Goal: Task Accomplishment & Management: Use online tool/utility

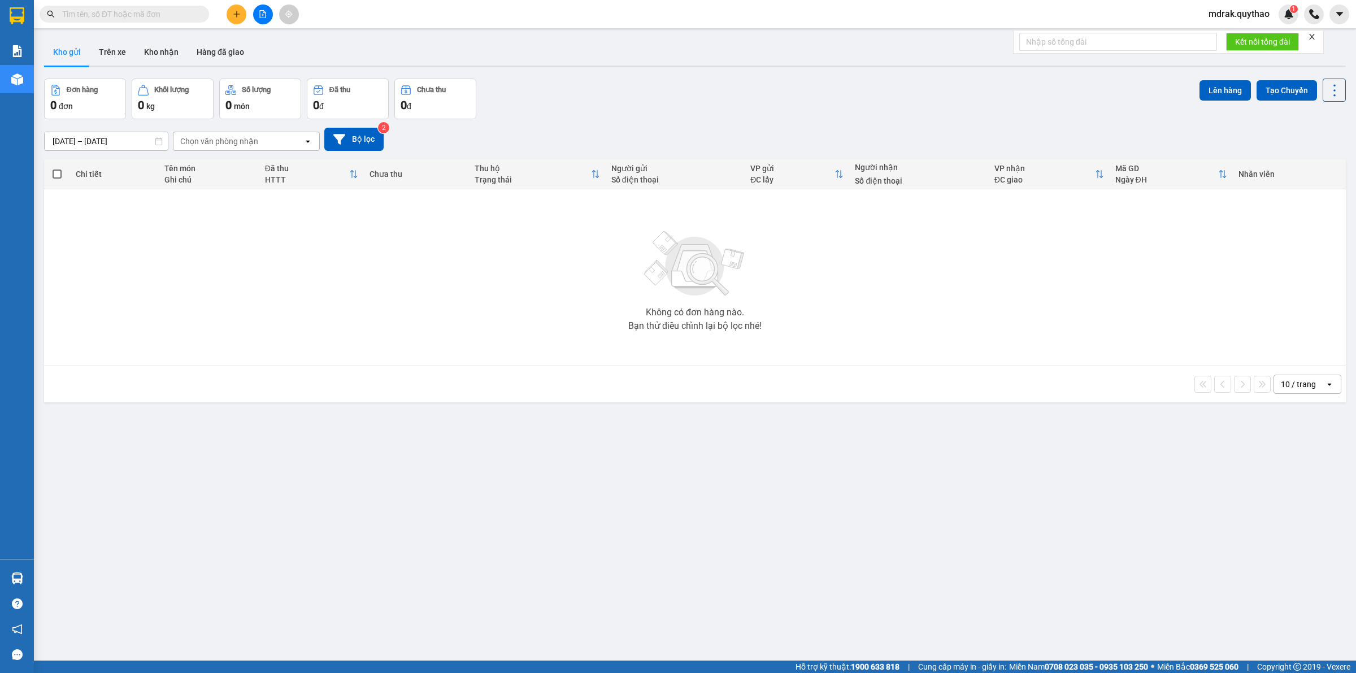
click at [262, 12] on icon "file-add" at bounding box center [263, 14] width 8 height 8
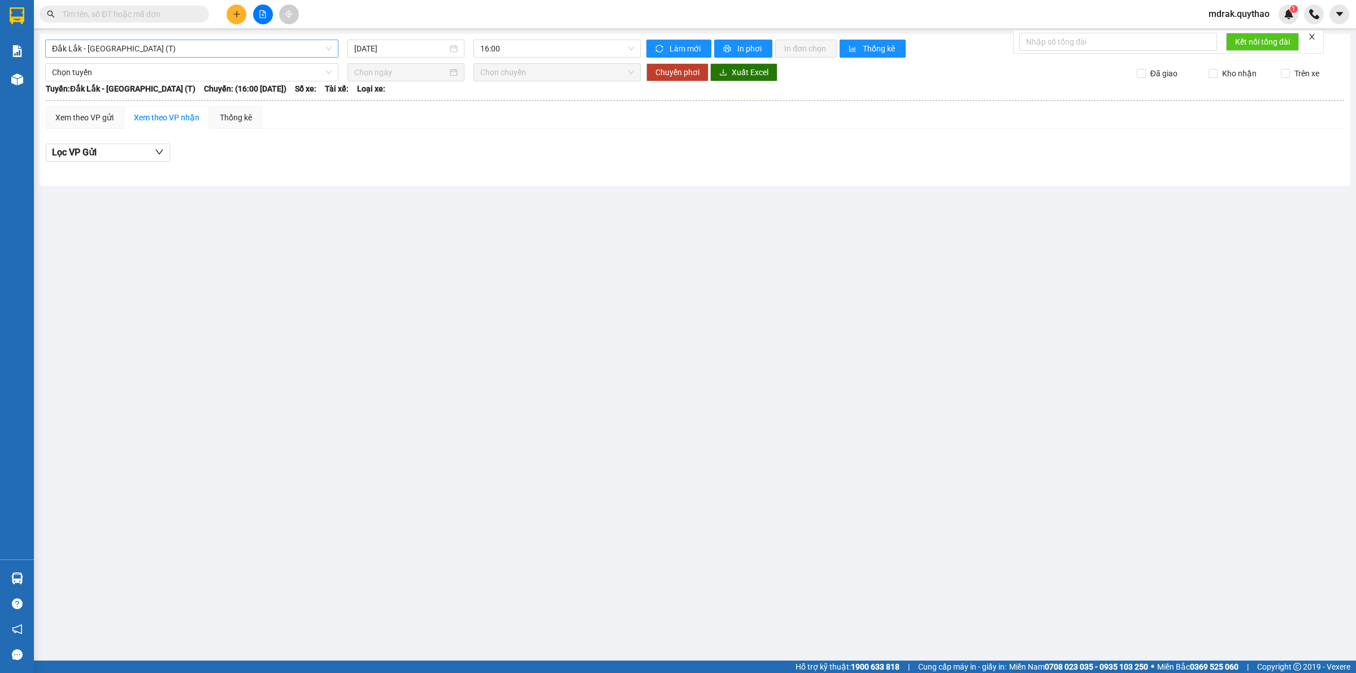
click at [149, 50] on span "Đắk Lắk - [GEOGRAPHIC_DATA] (T)" at bounding box center [192, 48] width 280 height 17
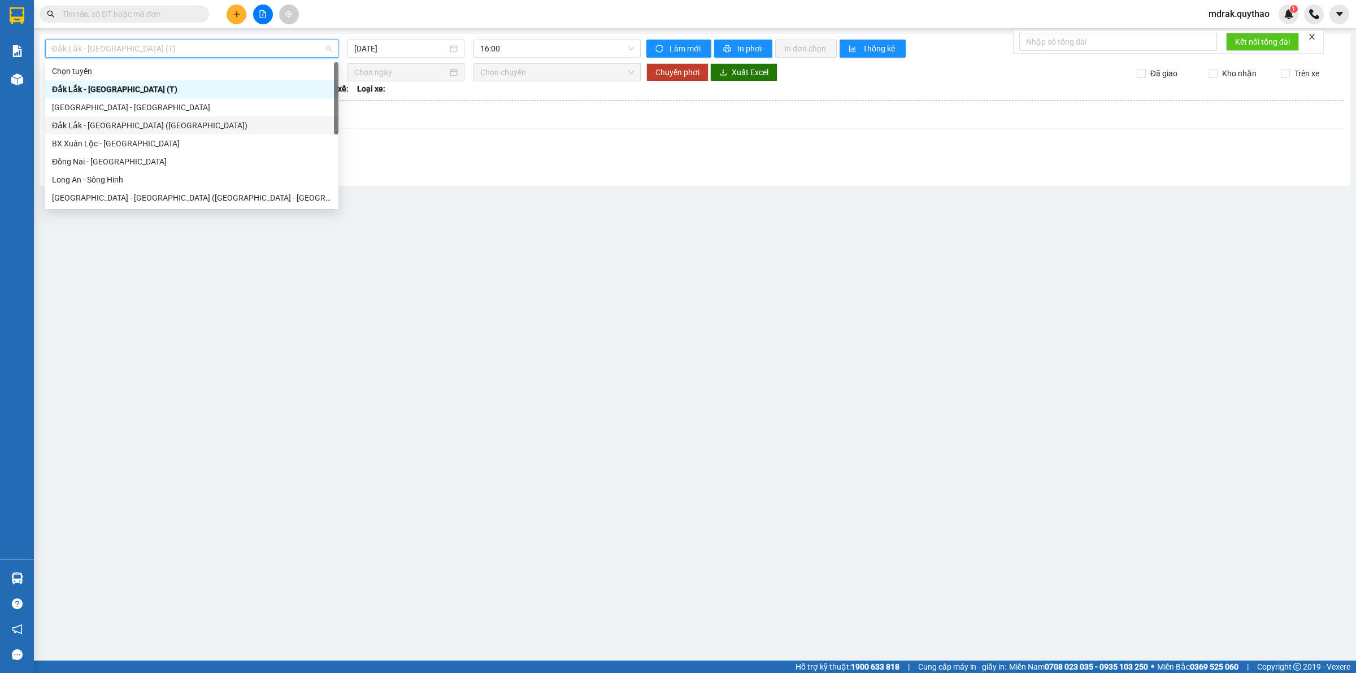
click at [123, 122] on div "Đắk Lắk - [GEOGRAPHIC_DATA] ([GEOGRAPHIC_DATA])" at bounding box center [192, 125] width 280 height 12
type input "[DATE]"
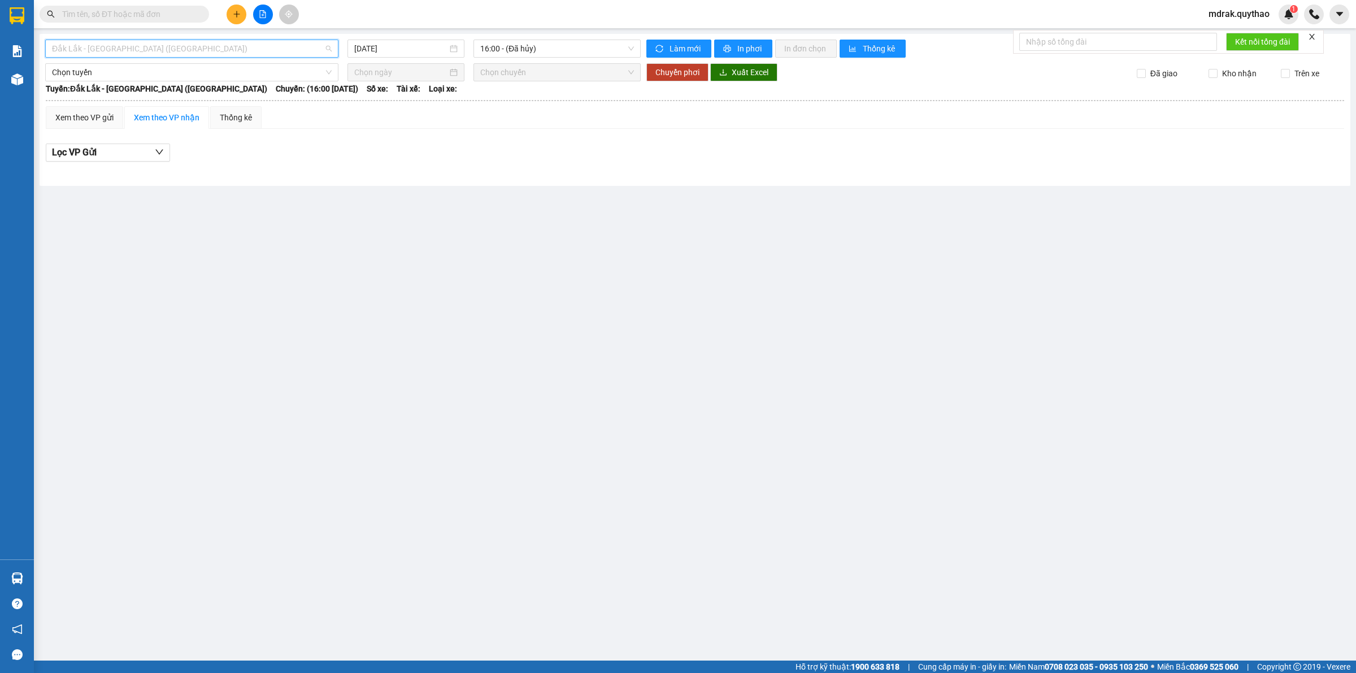
click at [174, 44] on span "Đắk Lắk - [GEOGRAPHIC_DATA] ([GEOGRAPHIC_DATA])" at bounding box center [192, 48] width 280 height 17
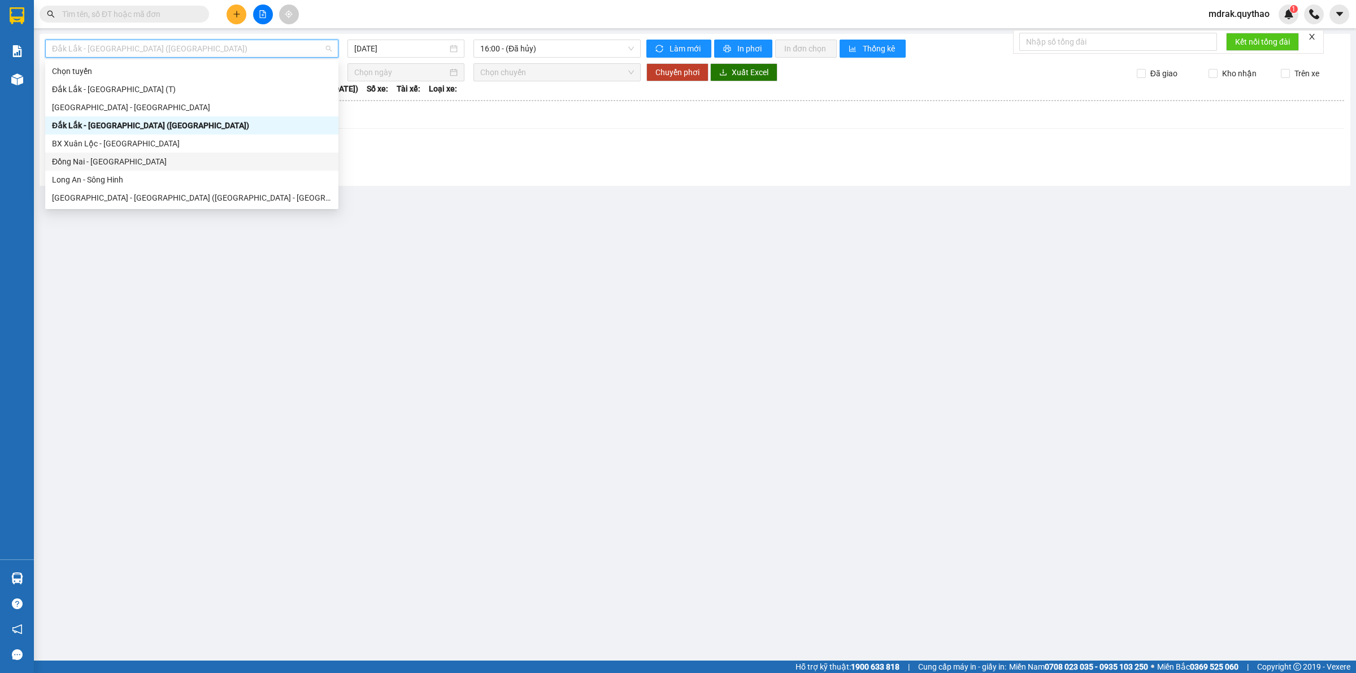
scroll to position [71, 0]
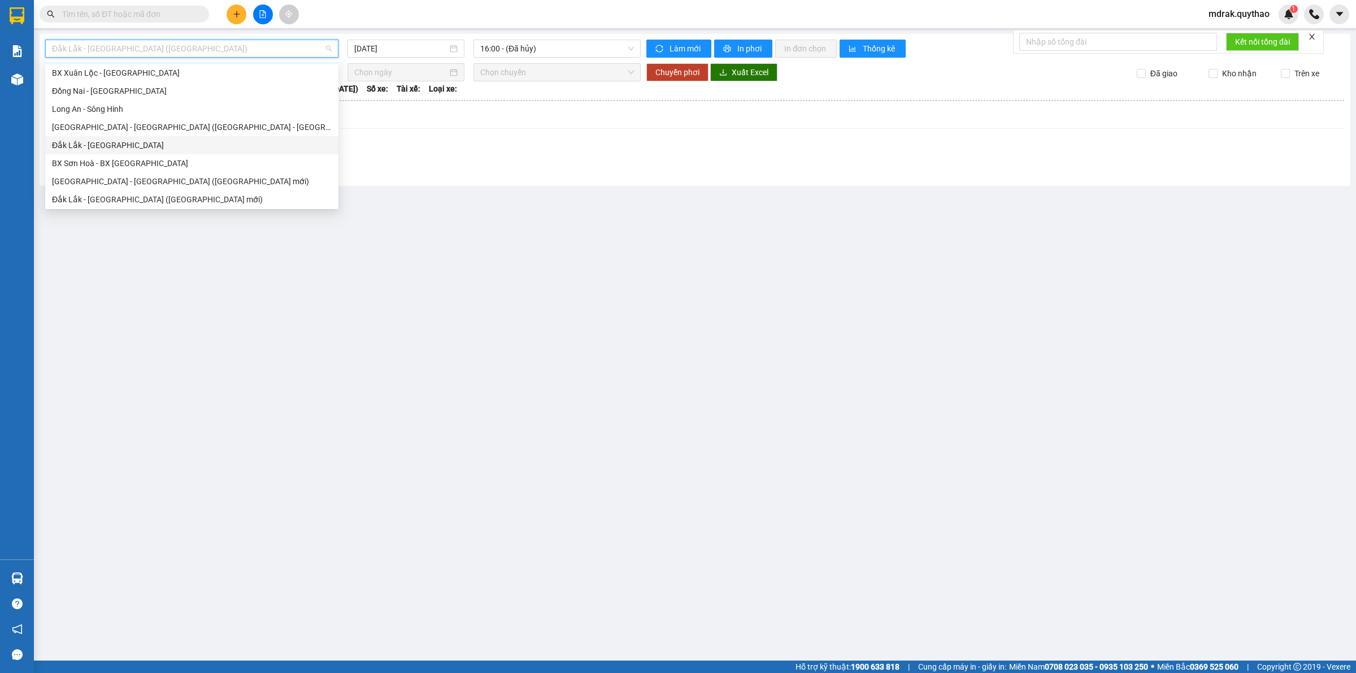
click at [120, 140] on div "Đắk Lắk - [GEOGRAPHIC_DATA]" at bounding box center [192, 145] width 280 height 12
type input "[DATE]"
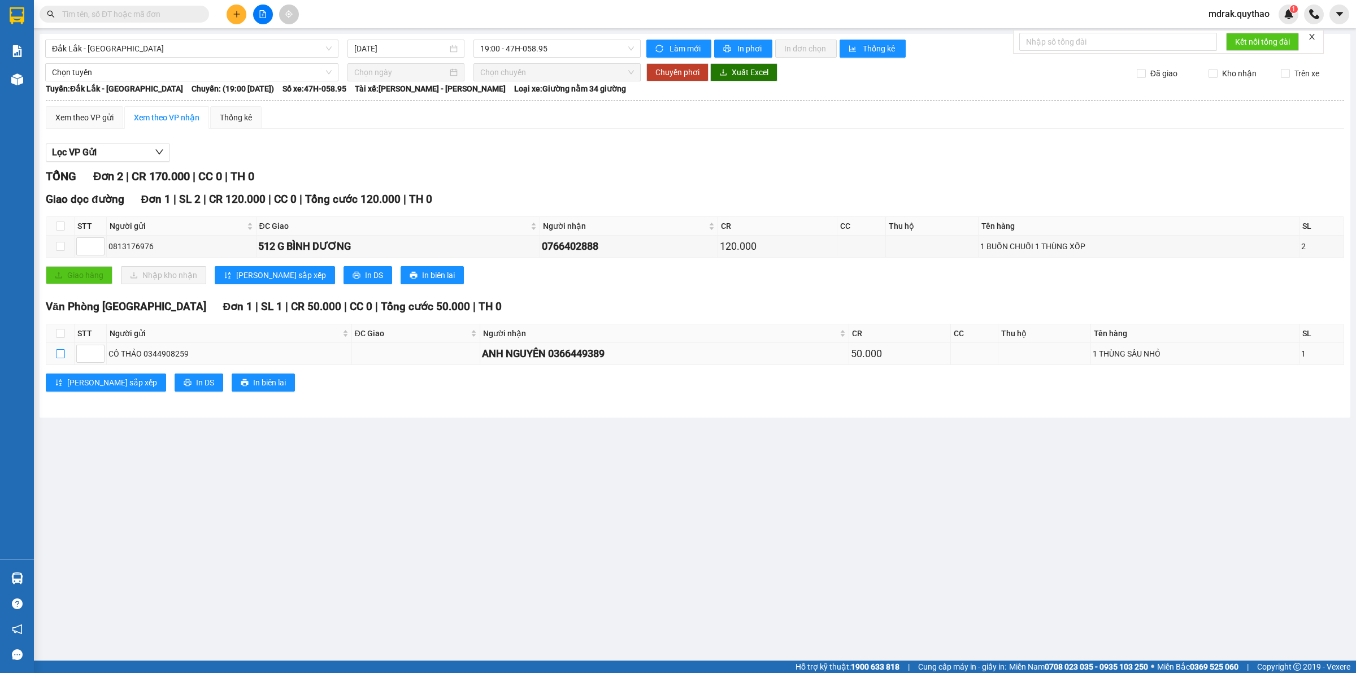
click at [61, 354] on input "checkbox" at bounding box center [60, 353] width 9 height 9
checkbox input "true"
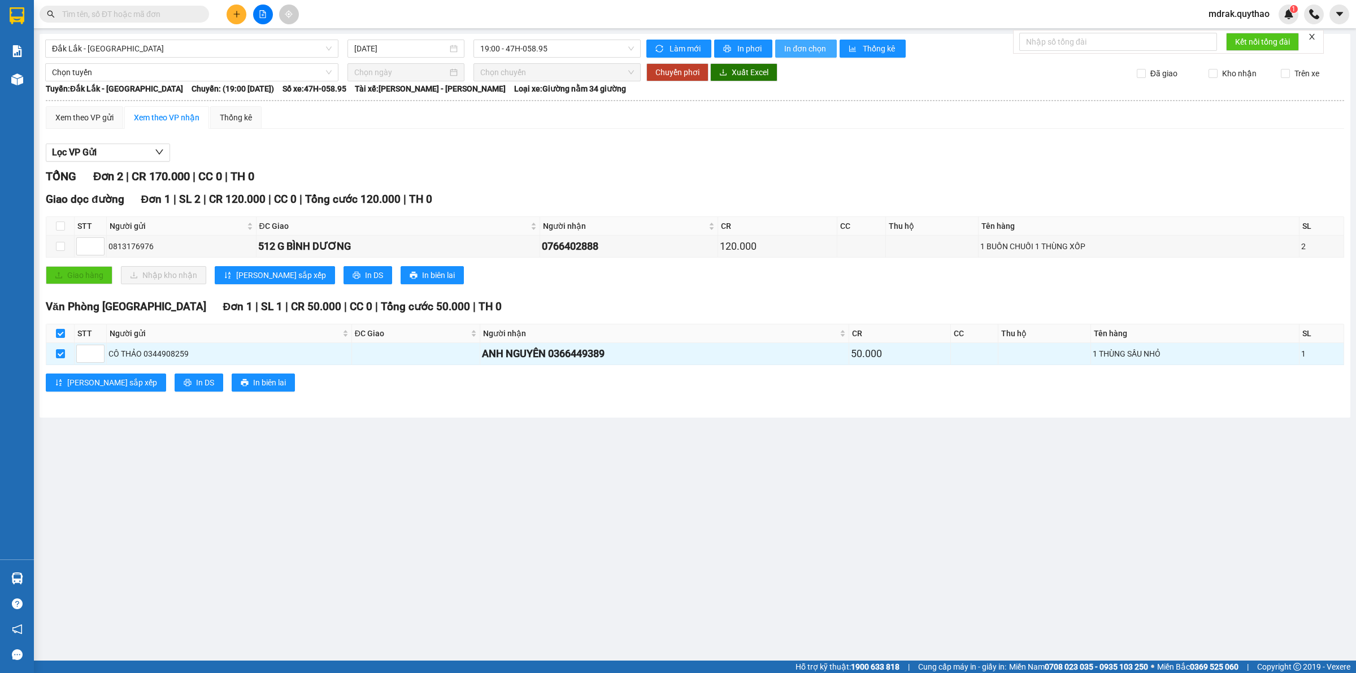
click at [801, 47] on span "In đơn chọn" at bounding box center [806, 48] width 44 height 12
